Goal: Task Accomplishment & Management: Complete application form

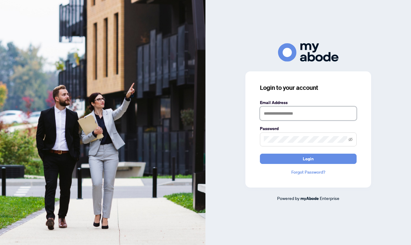
type input "**********"
click at [309, 159] on span "Login" at bounding box center [308, 159] width 11 height 10
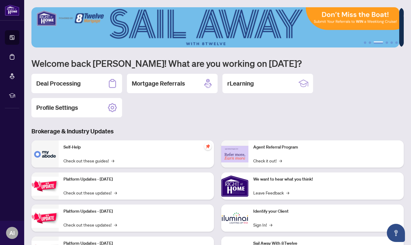
click at [76, 82] on h2 "Deal Processing" at bounding box center [58, 83] width 44 height 8
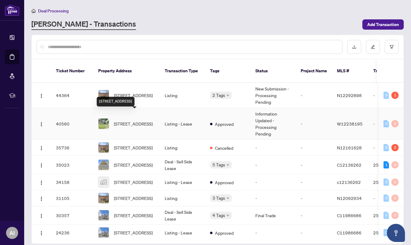
click at [127, 120] on span "668 Scarlett Rd, Toronto, Ontario M9P 2T1, Canada" at bounding box center [133, 123] width 39 height 7
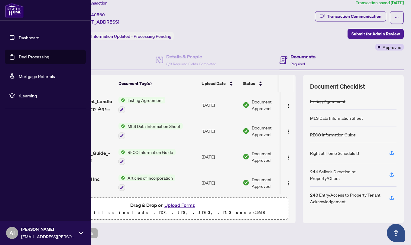
click at [11, 14] on img at bounding box center [14, 10] width 19 height 14
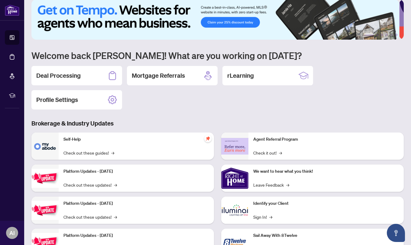
click at [59, 81] on div "Deal Processing" at bounding box center [76, 75] width 91 height 19
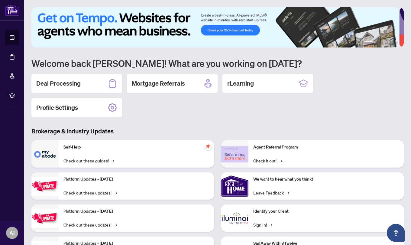
click at [76, 81] on h2 "Deal Processing" at bounding box center [58, 83] width 44 height 8
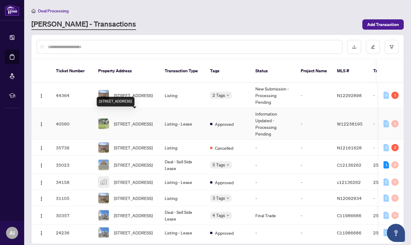
click at [134, 120] on span "668 Scarlett Rd, Toronto, Ontario M9P 2T1, Canada" at bounding box center [133, 123] width 39 height 7
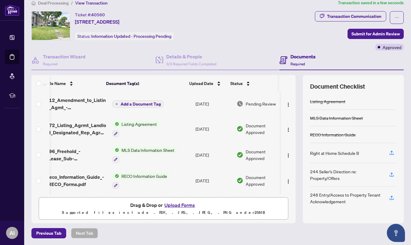
scroll to position [0, 6]
click at [138, 102] on span "Add a Document Tag" at bounding box center [140, 104] width 40 height 4
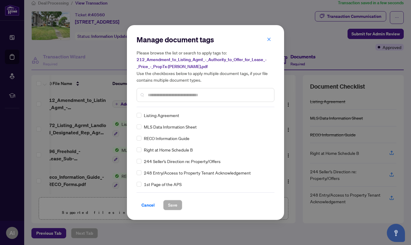
click at [159, 95] on input "text" at bounding box center [208, 95] width 121 height 7
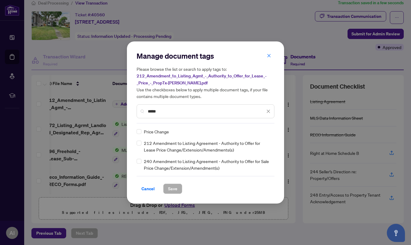
type input "*****"
click at [168, 188] on button "Save" at bounding box center [172, 188] width 19 height 10
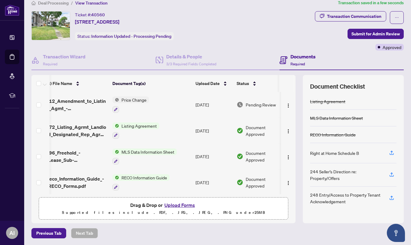
click at [366, 33] on span "Submit for Admin Review" at bounding box center [375, 34] width 48 height 10
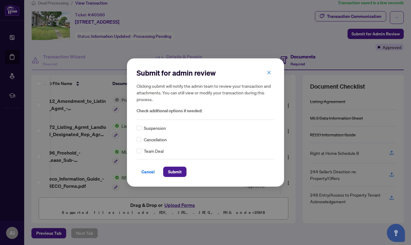
click at [173, 171] on span "Submit" at bounding box center [175, 172] width 14 height 10
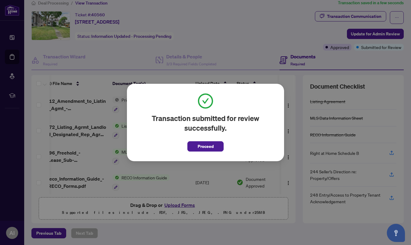
click at [200, 147] on span "Proceed" at bounding box center [206, 146] width 16 height 10
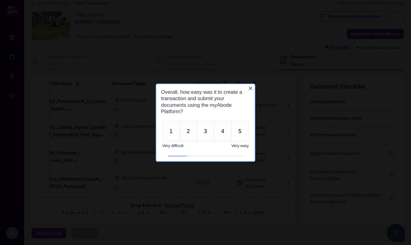
scroll to position [0, 0]
click at [238, 131] on button "5" at bounding box center [240, 130] width 18 height 20
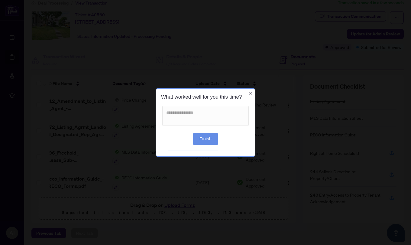
click at [203, 137] on button "Finish" at bounding box center [205, 139] width 25 height 12
